Goal: Answer question/provide support: Share knowledge or assist other users

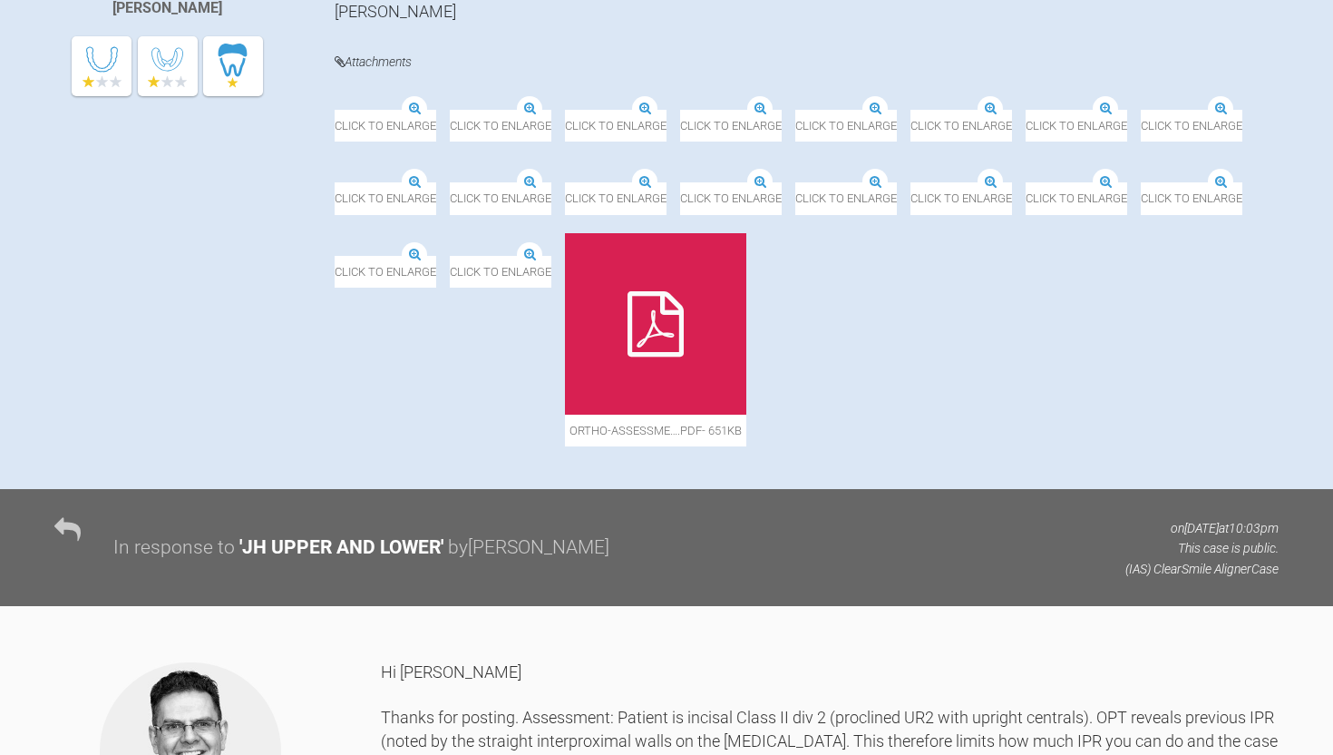
scroll to position [648, 0]
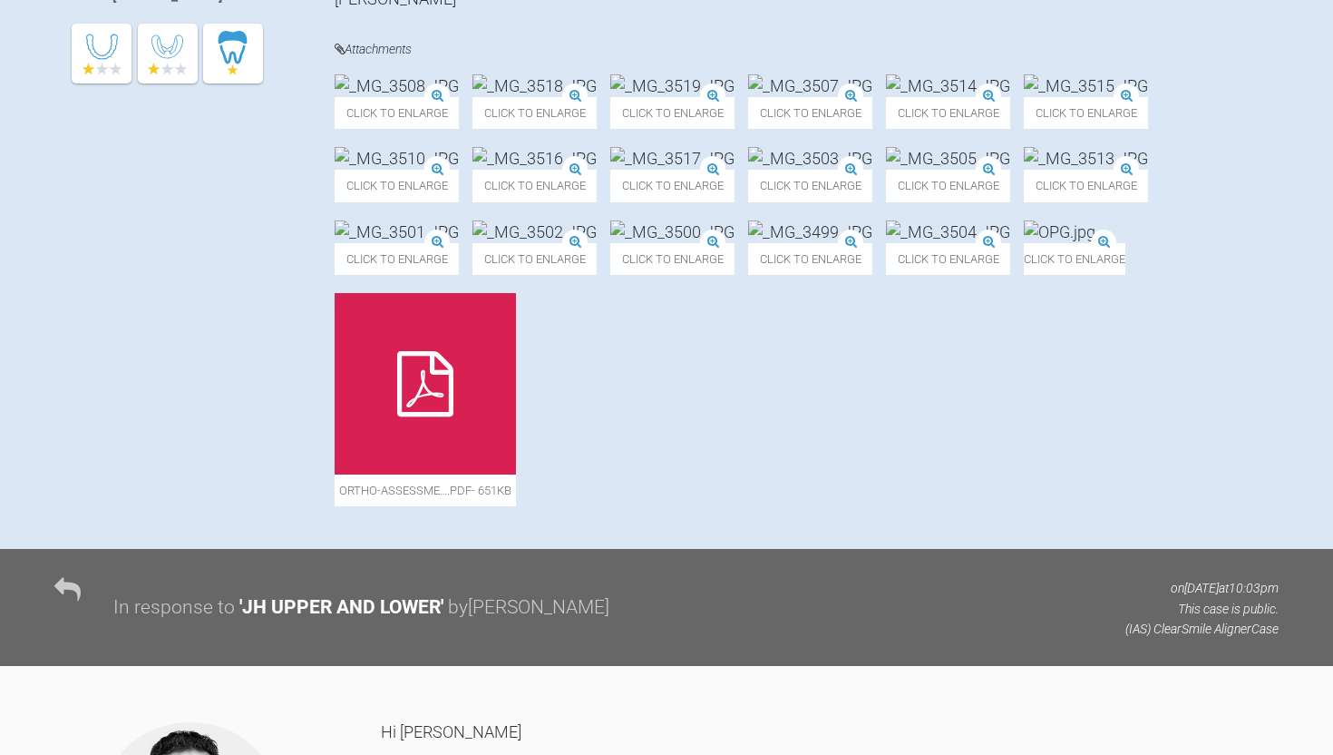
click at [459, 170] on img at bounding box center [397, 158] width 124 height 23
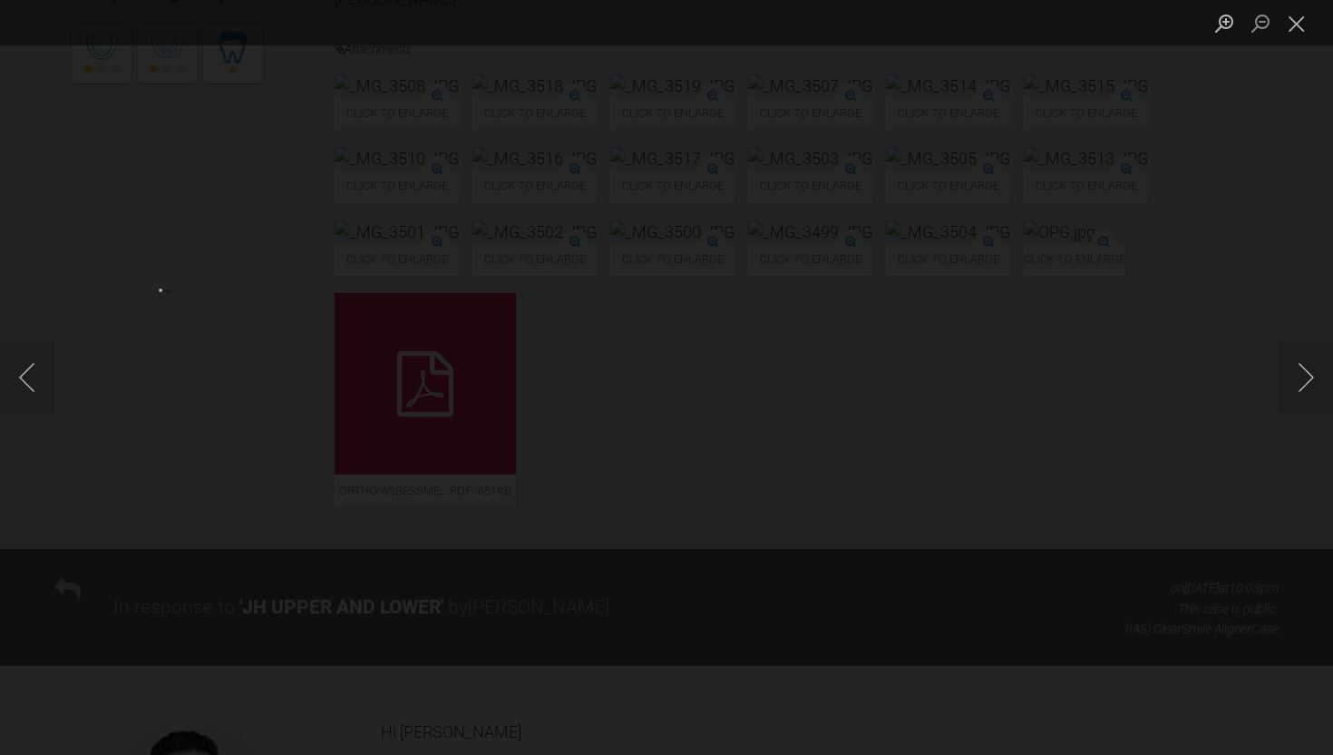
click at [4, 232] on div "Lightbox" at bounding box center [666, 377] width 1333 height 755
click at [1301, 32] on button "Close lightbox" at bounding box center [1297, 23] width 36 height 32
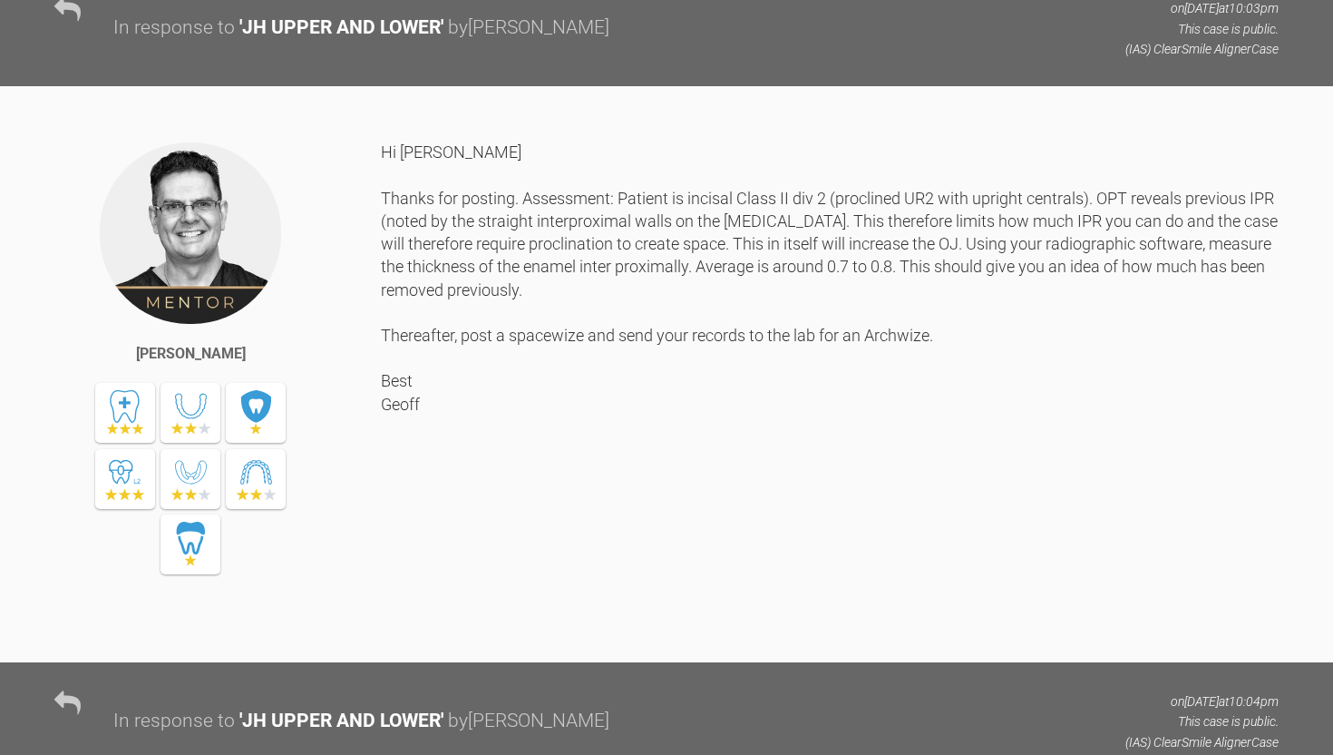
scroll to position [1232, 0]
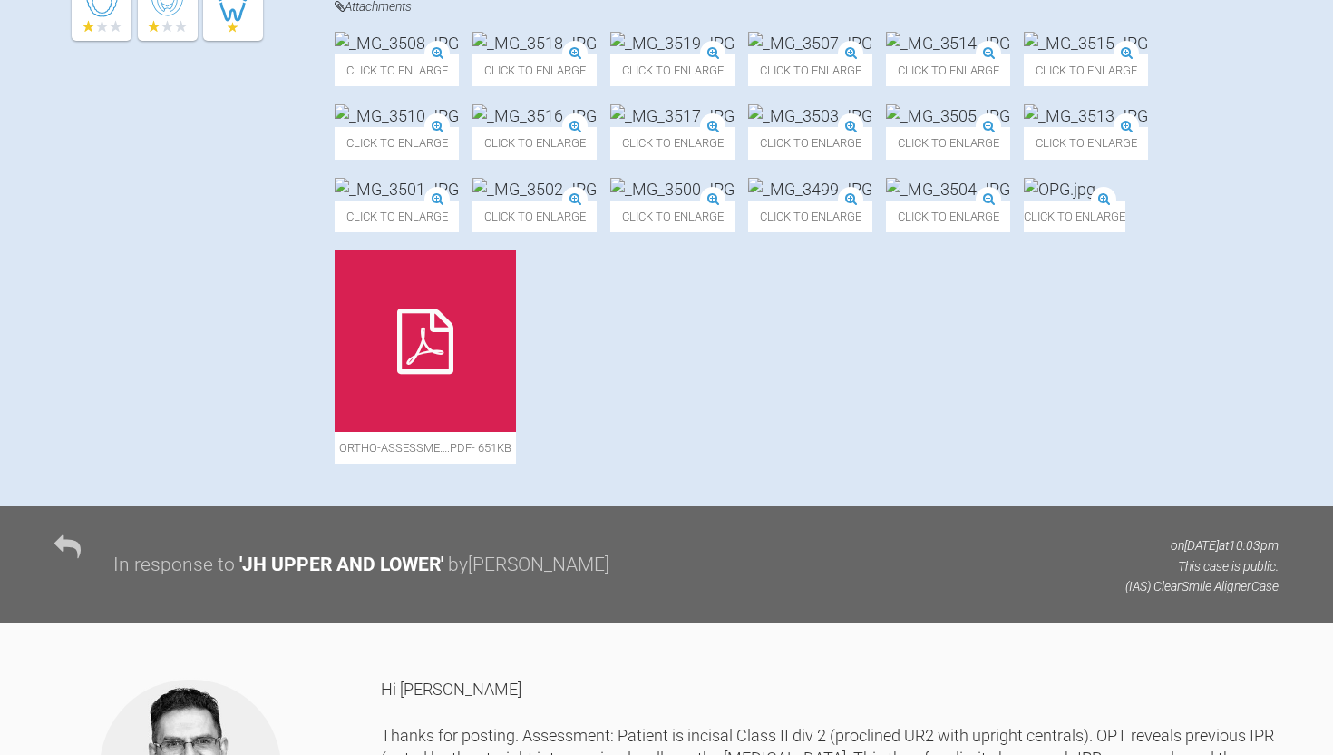
scroll to position [0, 0]
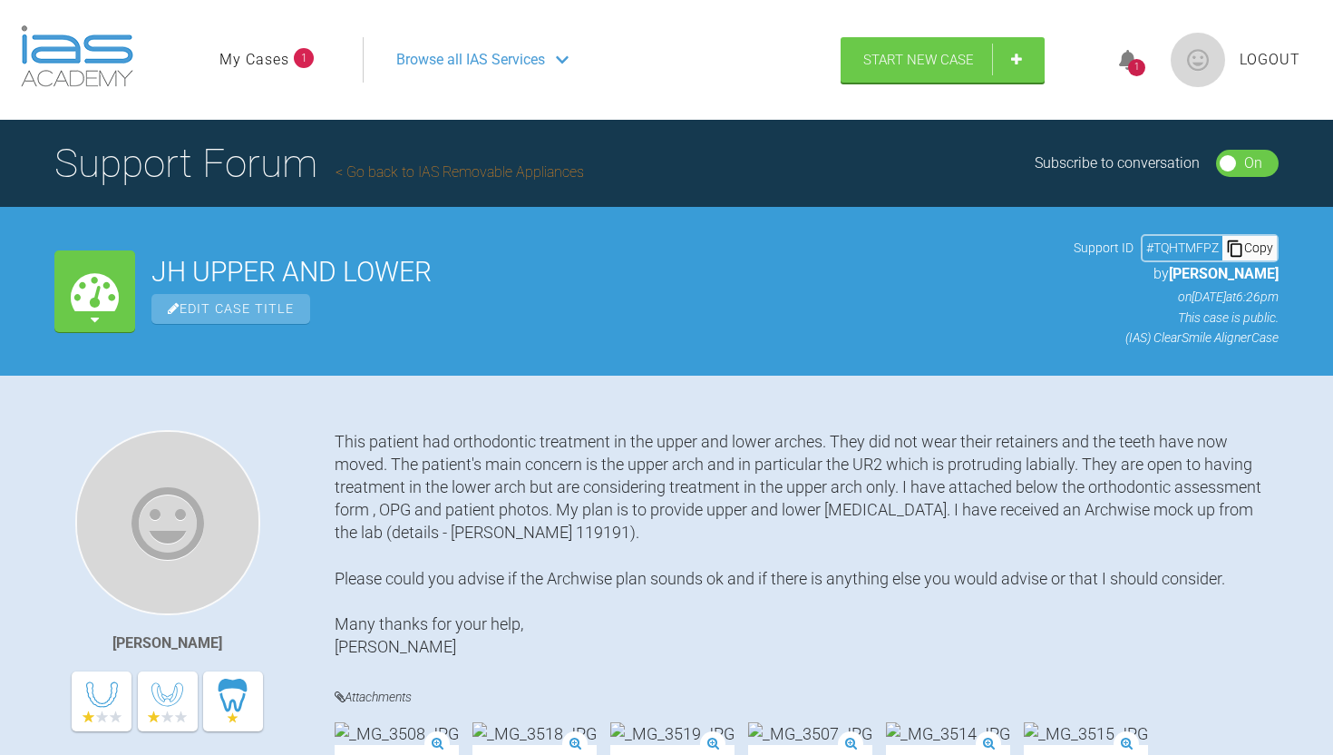
click at [88, 39] on img at bounding box center [77, 56] width 112 height 62
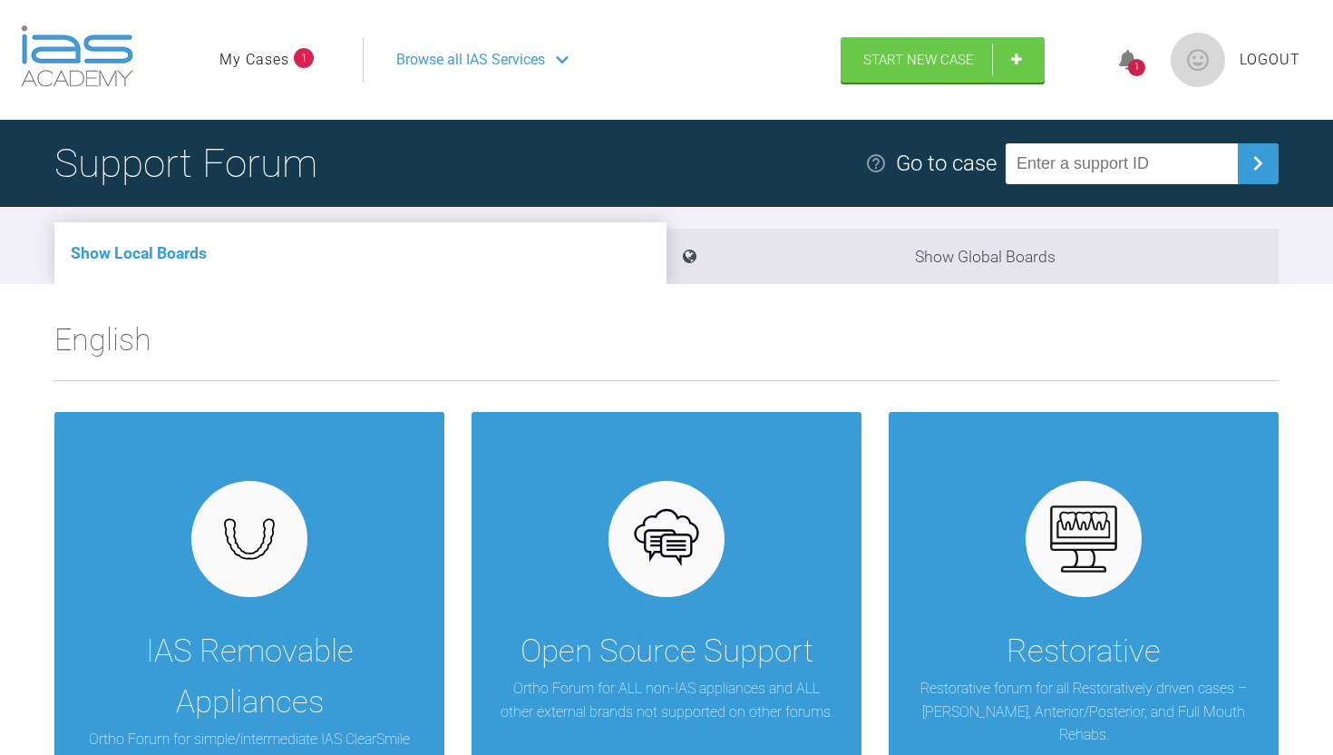
click at [500, 52] on span "Browse all IAS Services" at bounding box center [470, 60] width 149 height 24
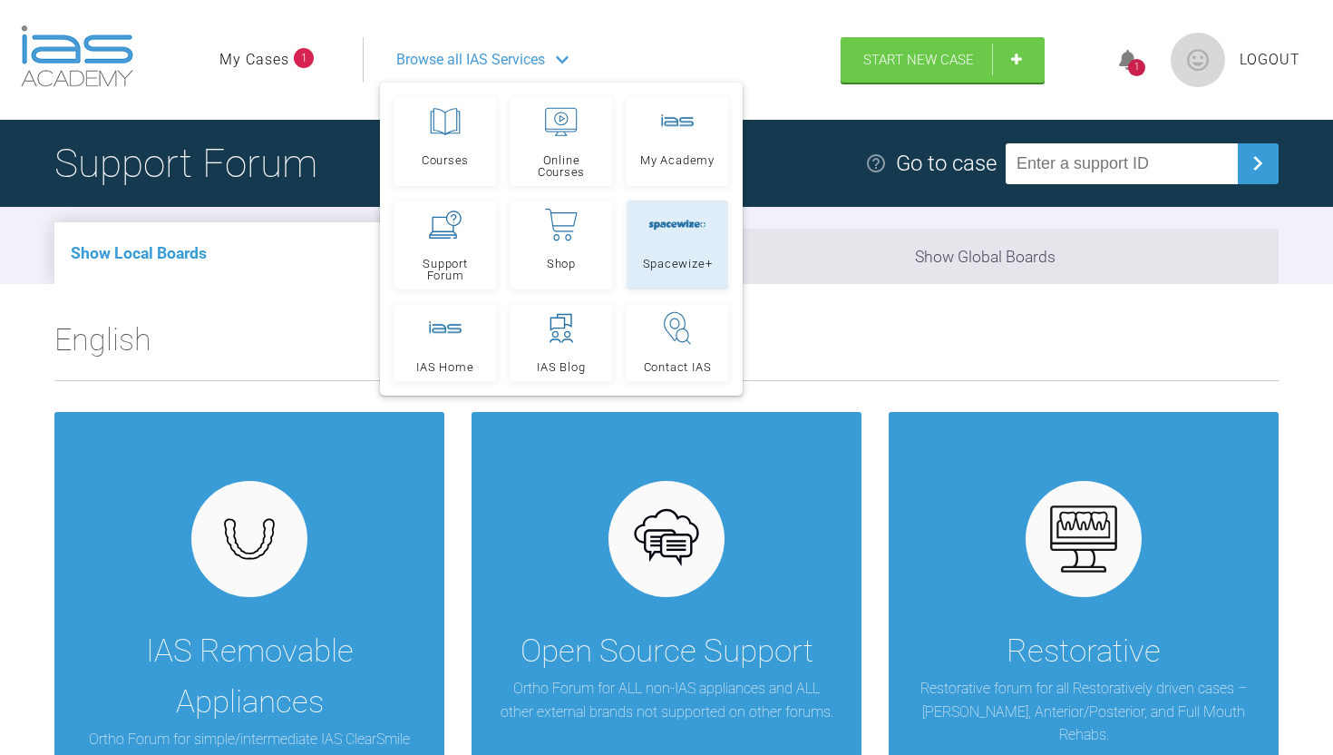
click at [637, 215] on link "Spacewize+" at bounding box center [678, 244] width 102 height 89
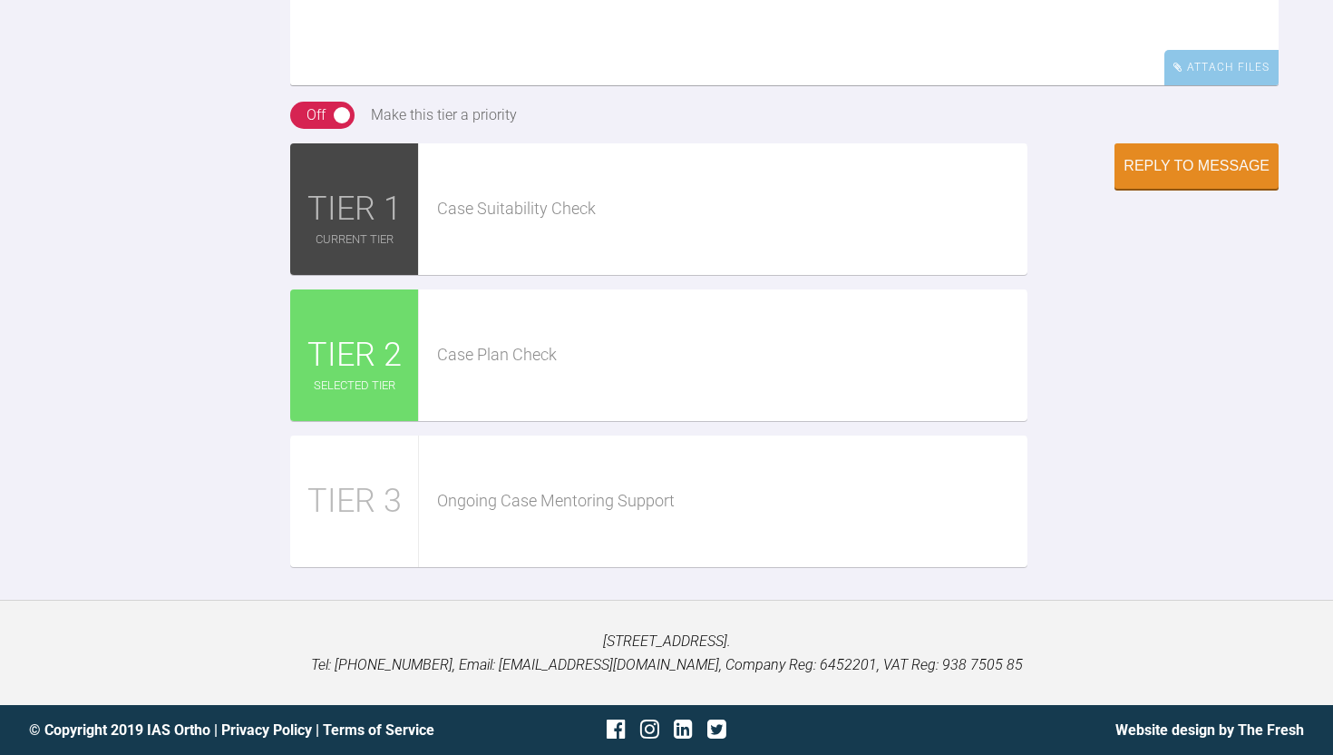
scroll to position [2859, 0]
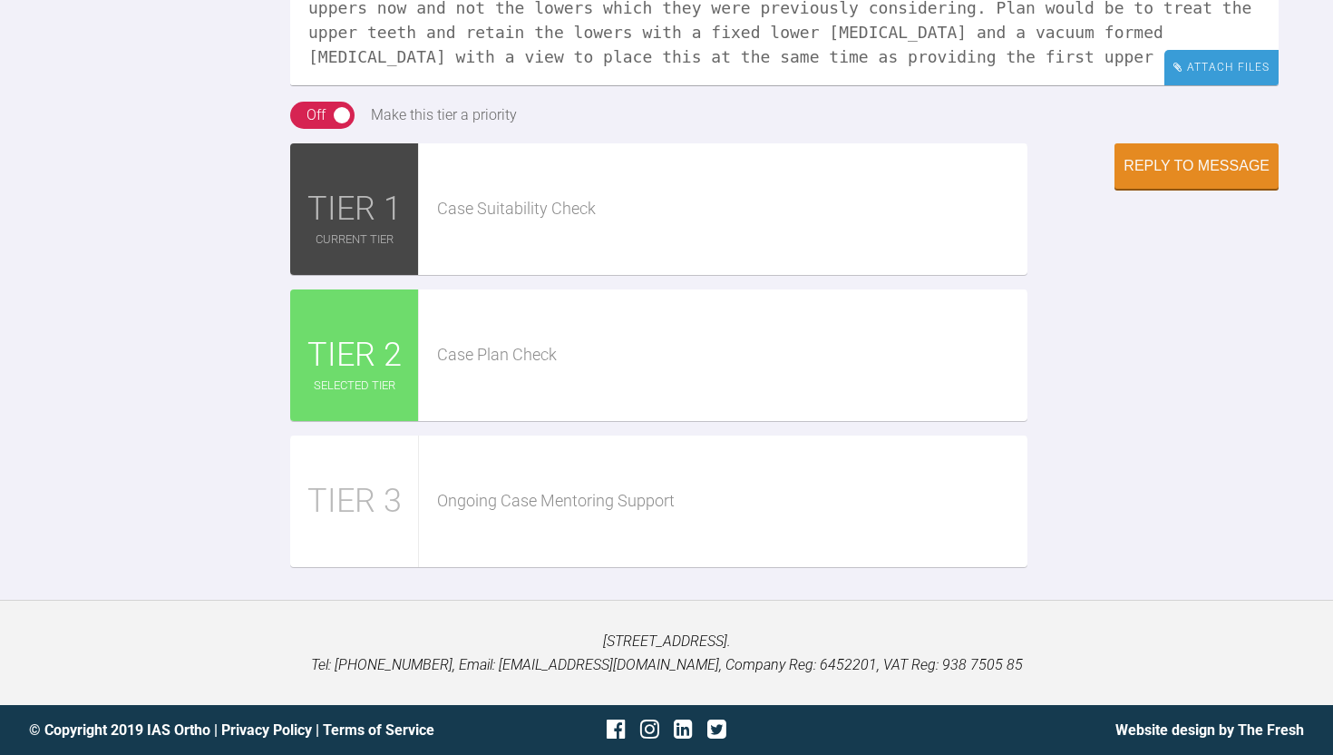
type textarea "Hi [PERSON_NAME], Please find attached the Spacewise. The lab have also sent an…"
click at [1185, 85] on div "Attach Files" at bounding box center [1221, 67] width 114 height 35
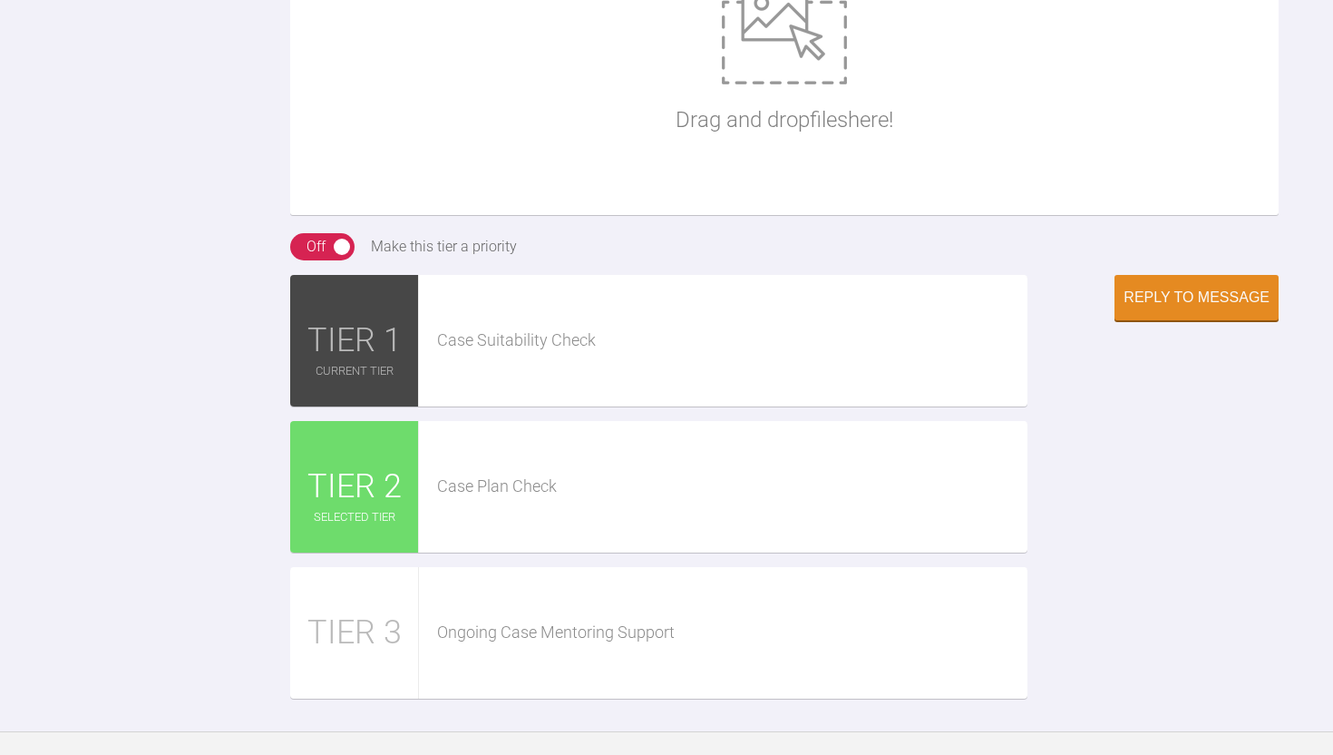
scroll to position [2992, 0]
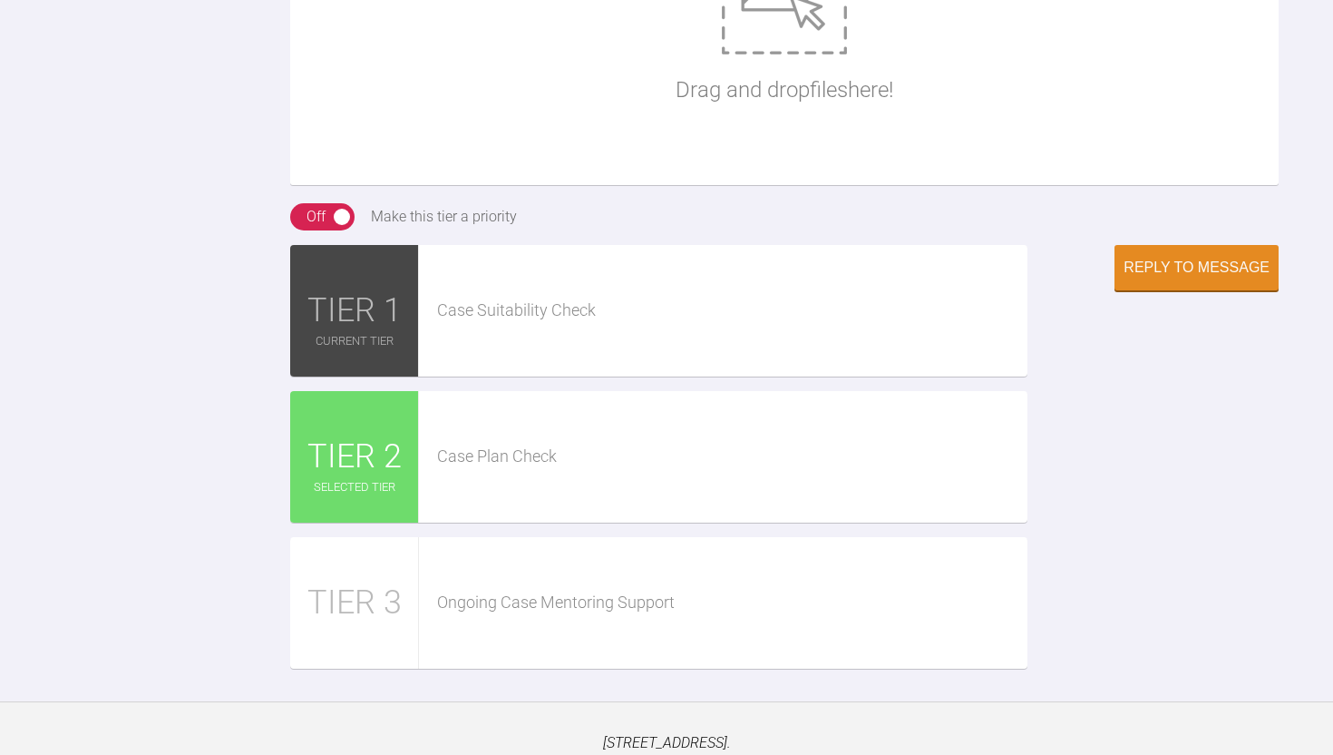
click at [797, 54] on img at bounding box center [784, 5] width 125 height 100
type input "C:\fakepath\[DATE] - Spacewize capture.png"
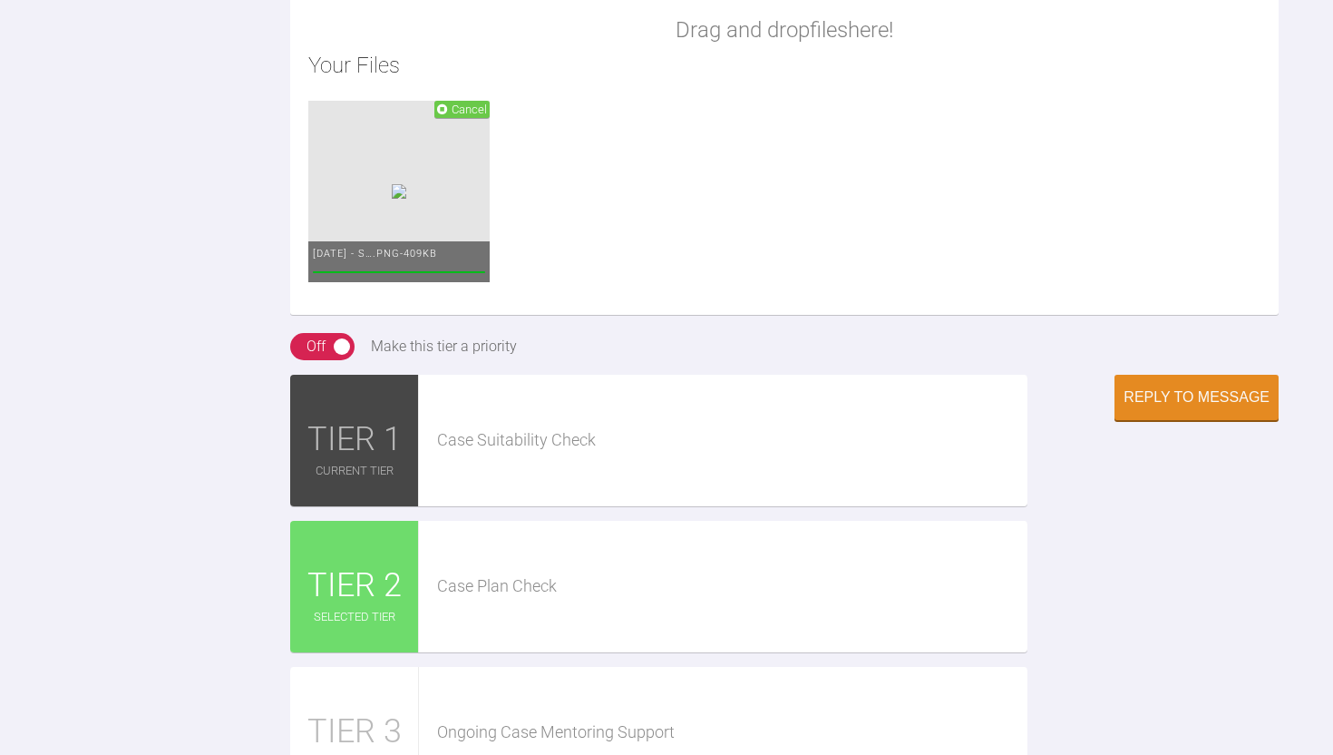
scroll to position [3044, 0]
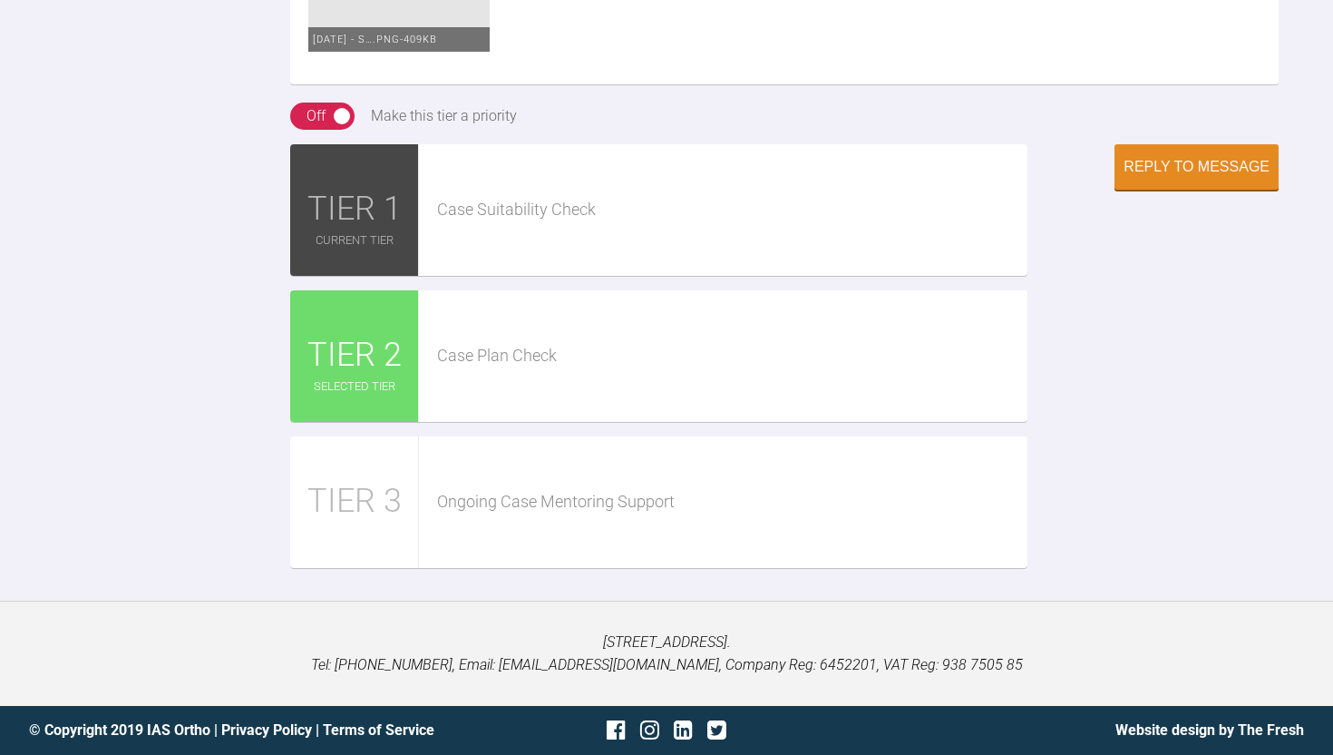
scroll to position [3563, 0]
type textarea "Hi [PERSON_NAME], Thanks for your advice and I hope you are well. Please find a…"
click at [1192, 177] on div "Reply to Message" at bounding box center [1197, 169] width 146 height 16
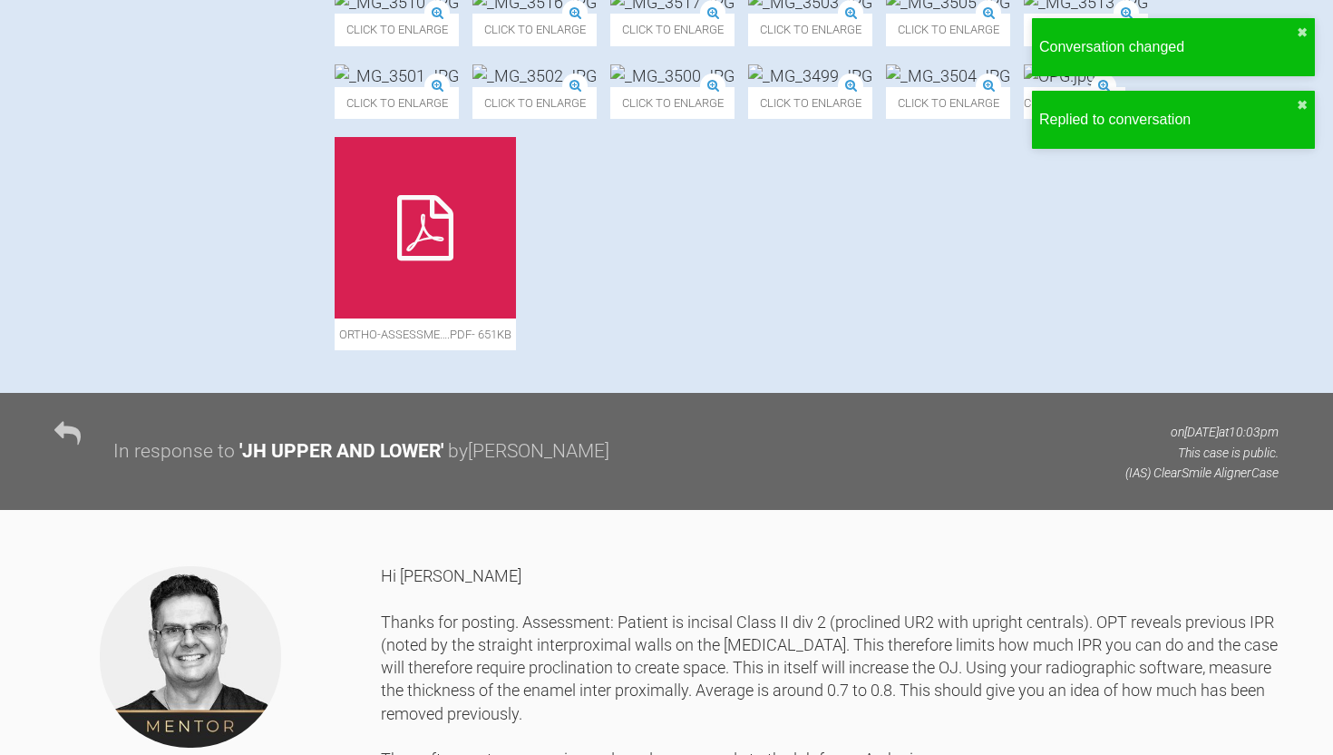
scroll to position [776, 0]
